Goal: Task Accomplishment & Management: Complete application form

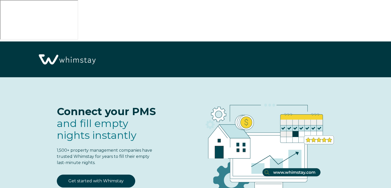
select select "US"
select select "Standard"
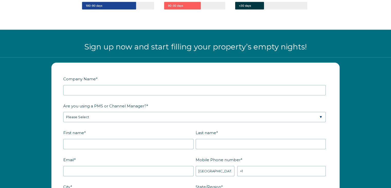
scroll to position [635, 0]
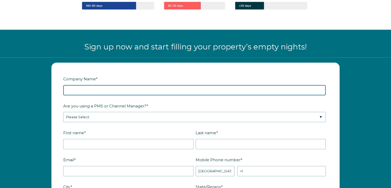
click at [100, 85] on input "Company Name *" at bounding box center [194, 90] width 262 height 10
type input "Be Our Guest [US_STATE]"
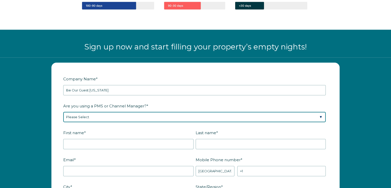
click at [236, 112] on select "Please Select Barefoot BookingPal Boost Brightside CiiRUS Escapia Guesty Hostaw…" at bounding box center [194, 117] width 262 height 10
select select "Hostfully"
click at [63, 112] on select "Please Select Barefoot BookingPal Boost Brightside CiiRUS Escapia Guesty Hostaw…" at bounding box center [194, 117] width 262 height 10
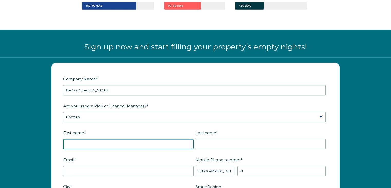
click at [120, 139] on input "First name *" at bounding box center [128, 144] width 130 height 10
type input "[PERSON_NAME]"
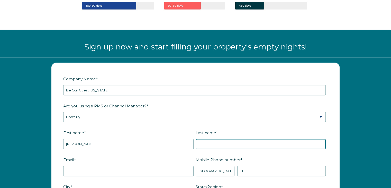
type input "[PERSON_NAME]"
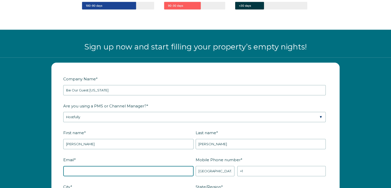
type input "[EMAIL_ADDRESS][DOMAIN_NAME]"
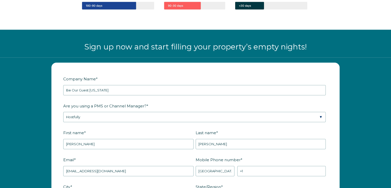
type input "[PERSON_NAME]"
type input "WY"
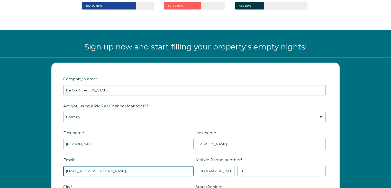
click at [124, 165] on input "[EMAIL_ADDRESS][DOMAIN_NAME]" at bounding box center [128, 170] width 130 height 10
drag, startPoint x: 124, startPoint y: 125, endPoint x: 53, endPoint y: 125, distance: 70.7
type input "[EMAIL_ADDRESS][DOMAIN_NAME]"
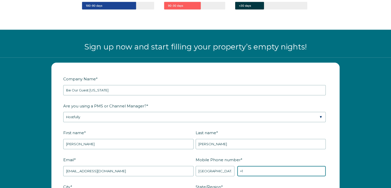
click at [259, 165] on input "+1" at bounding box center [281, 170] width 88 height 10
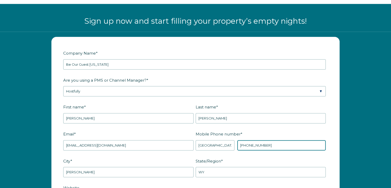
type input "+1 3124372769"
type input "book.BeOurGuestWyoming.com"
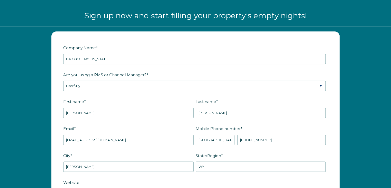
scroll to position [718, 0]
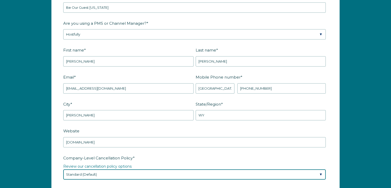
click at [166, 169] on select "Please Select Partial Standard (Default) Moderate Strict" at bounding box center [194, 174] width 262 height 10
select select "Moderate"
click at [63, 169] on select "Please Select Partial Standard (Default) Moderate Strict" at bounding box center [194, 174] width 262 height 10
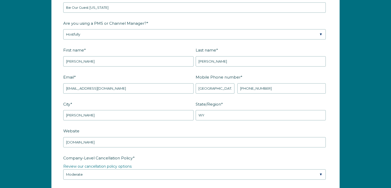
select select "Other"
type input "Hostfully integrated channel"
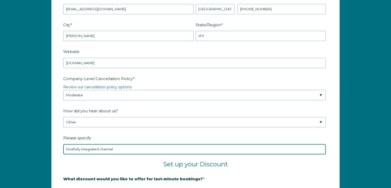
scroll to position [848, 0]
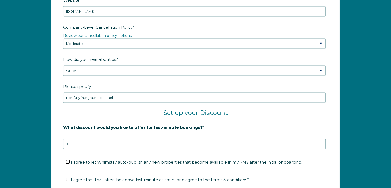
click at [69, 160] on input "I agree to let Whimstay auto-publish any new properties that become available i…" at bounding box center [67, 161] width 3 height 3
checkbox input "true"
click at [69, 177] on label "I agree that I will offer the above last-minute discount and agree to the terms…" at bounding box center [157, 179] width 183 height 5
click at [69, 177] on input "I agree that I will offer the above last-minute discount and agree to the terms…" at bounding box center [67, 178] width 3 height 3
checkbox input "true"
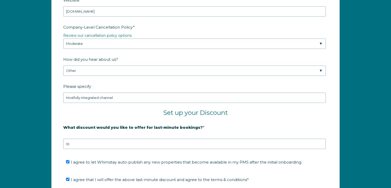
checkbox input "true"
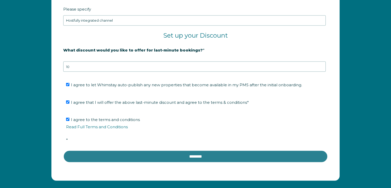
click at [143, 150] on input "********" at bounding box center [195, 156] width 264 height 12
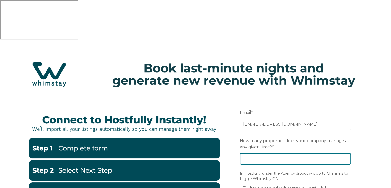
click at [272, 153] on input "How many properties does your company manage at any given time? *" at bounding box center [295, 158] width 111 height 11
type input "19"
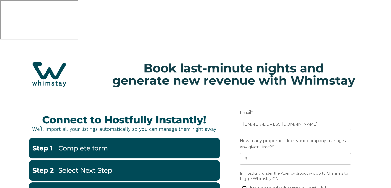
click at [244, 186] on input "I have enabled Whimstay in Hostfully *" at bounding box center [244, 187] width 3 height 3
checkbox input "true"
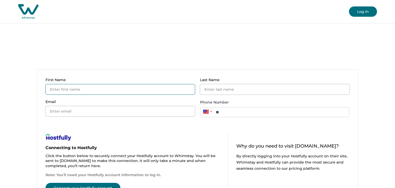
click at [70, 84] on input "First Name" at bounding box center [119, 89] width 149 height 10
type input "Ellie"
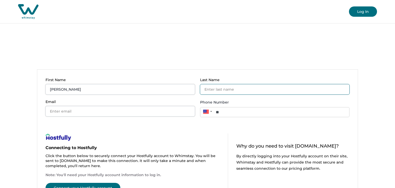
type input "[PERSON_NAME]"
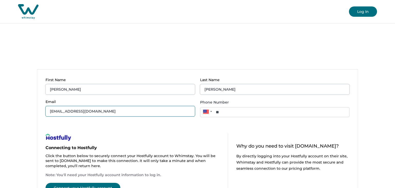
drag, startPoint x: 115, startPoint y: 75, endPoint x: 12, endPoint y: 66, distance: 103.2
click at [12, 66] on main "First Name Ellie Last Name Martin Email eastslopedesign@gmail.com Phone Number …" at bounding box center [197, 133] width 395 height 188
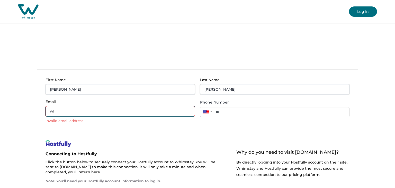
type input "w"
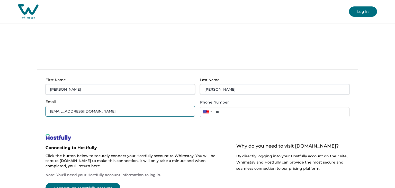
type input "[EMAIL_ADDRESS][DOMAIN_NAME]"
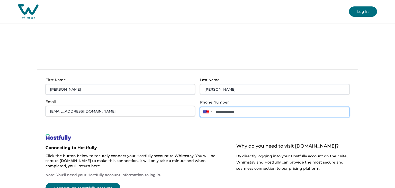
drag, startPoint x: 252, startPoint y: 72, endPoint x: 205, endPoint y: 75, distance: 47.2
click at [205, 107] on div "**********" at bounding box center [274, 111] width 149 height 8
click at [229, 107] on input "**********" at bounding box center [274, 112] width 149 height 10
click at [237, 107] on input "**********" at bounding box center [274, 112] width 149 height 10
type input "**********"
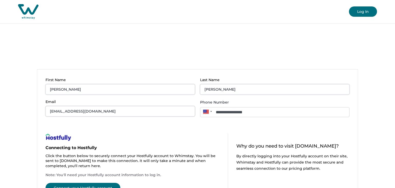
click at [104, 182] on button "Connect your Hostfully account" at bounding box center [82, 187] width 75 height 10
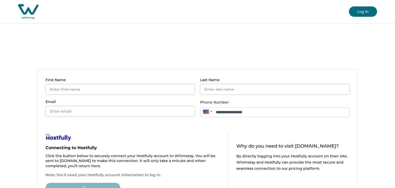
type input "**"
